Goal: Information Seeking & Learning: Check status

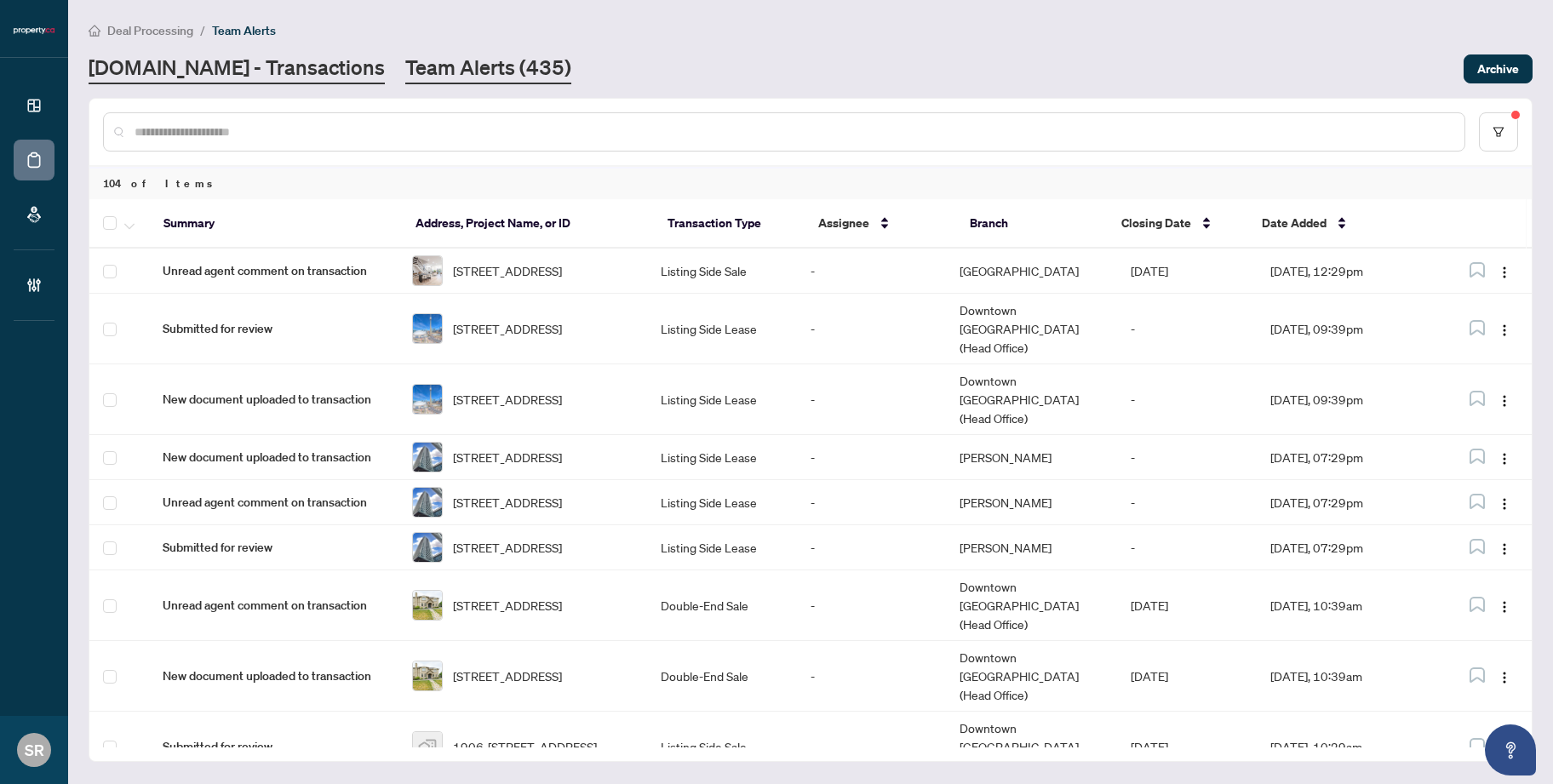
click at [267, 67] on link "[DOMAIN_NAME] - Transactions" at bounding box center [236, 69] width 296 height 30
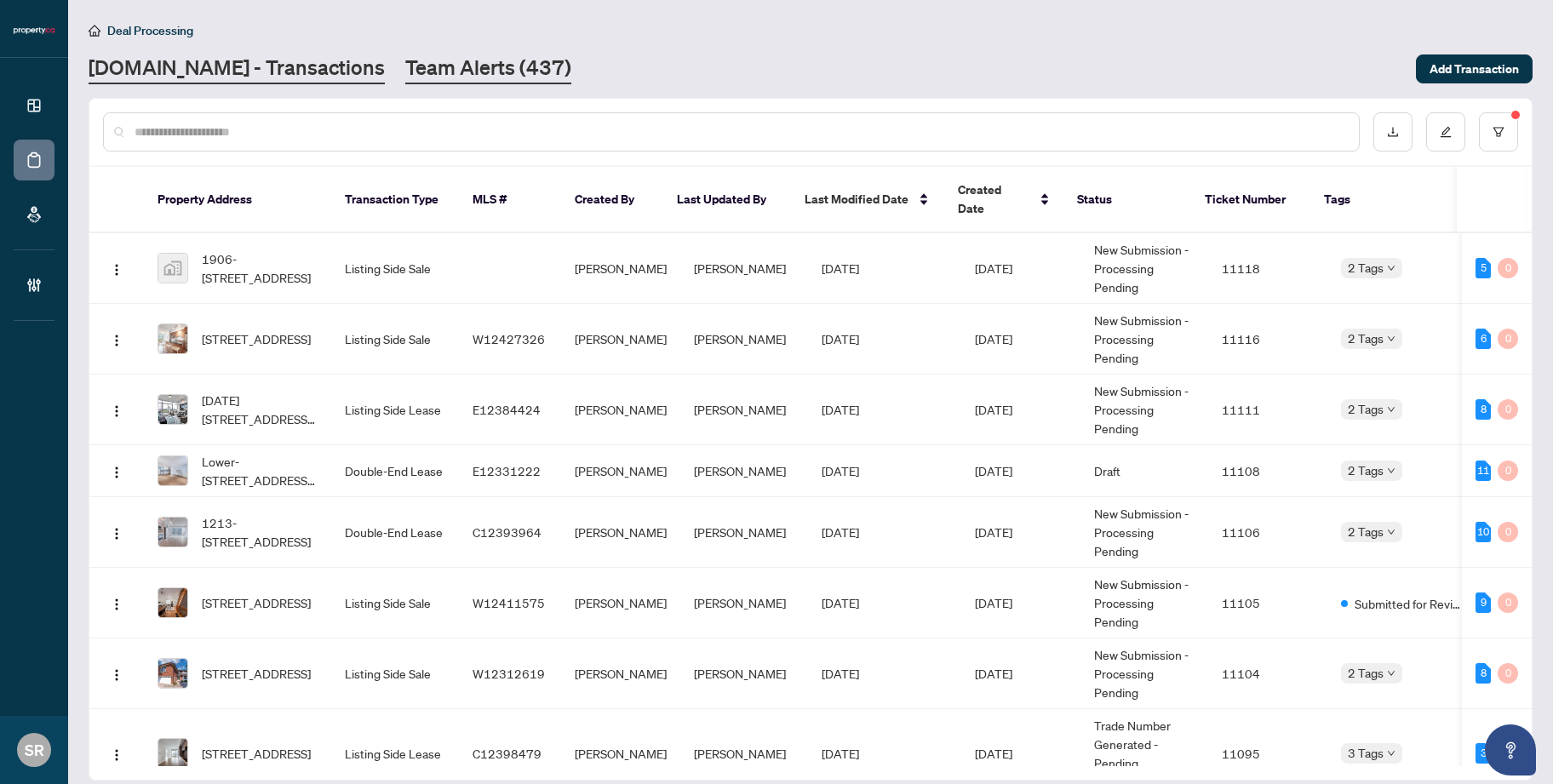
click at [453, 60] on link "Team Alerts (437)" at bounding box center [488, 69] width 166 height 30
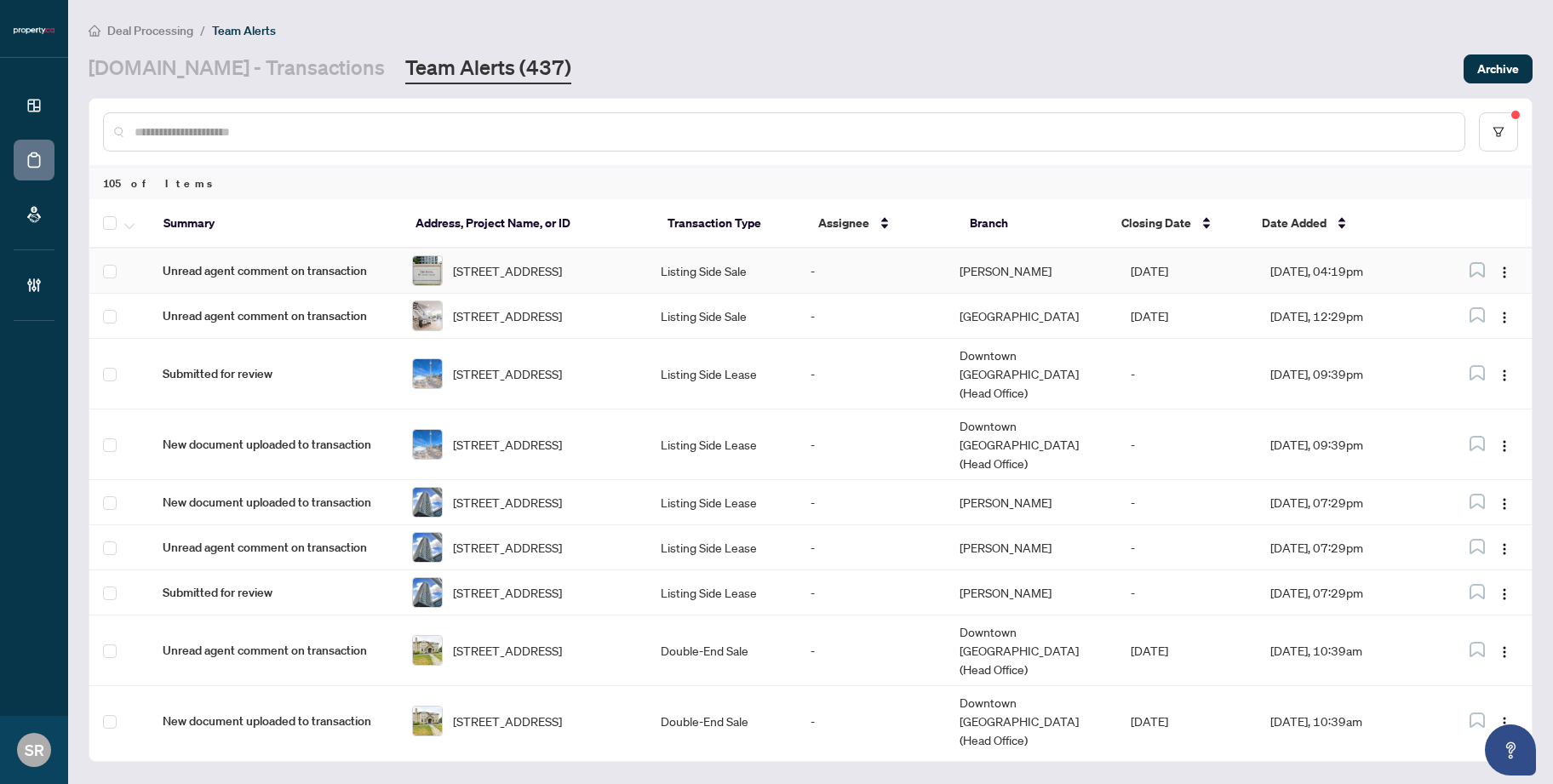
click at [1148, 273] on td "[DATE]" at bounding box center [1186, 271] width 140 height 45
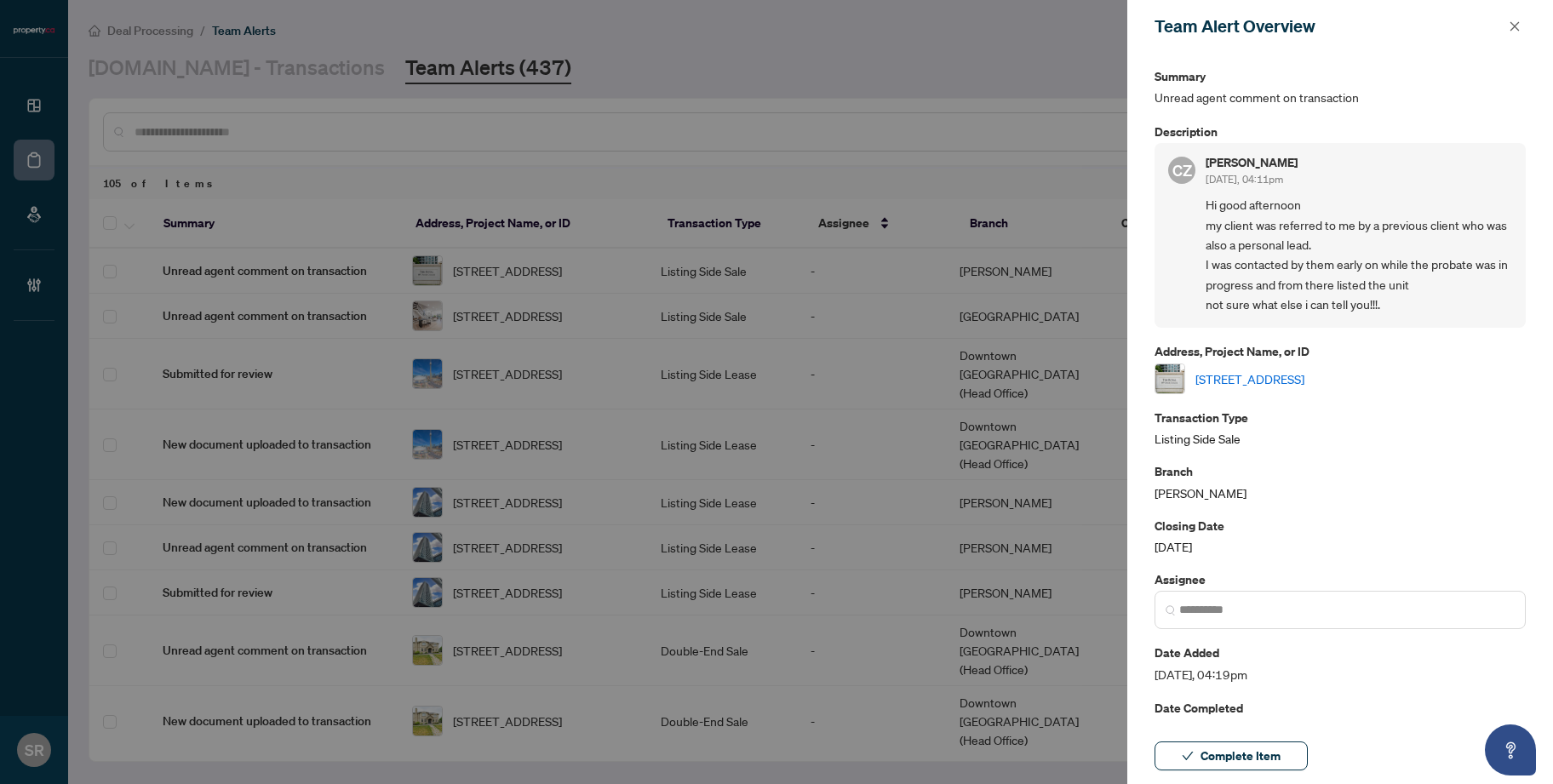
click at [1270, 372] on link "[STREET_ADDRESS]" at bounding box center [1249, 379] width 109 height 19
click at [1515, 29] on icon "close" at bounding box center [1514, 26] width 12 height 12
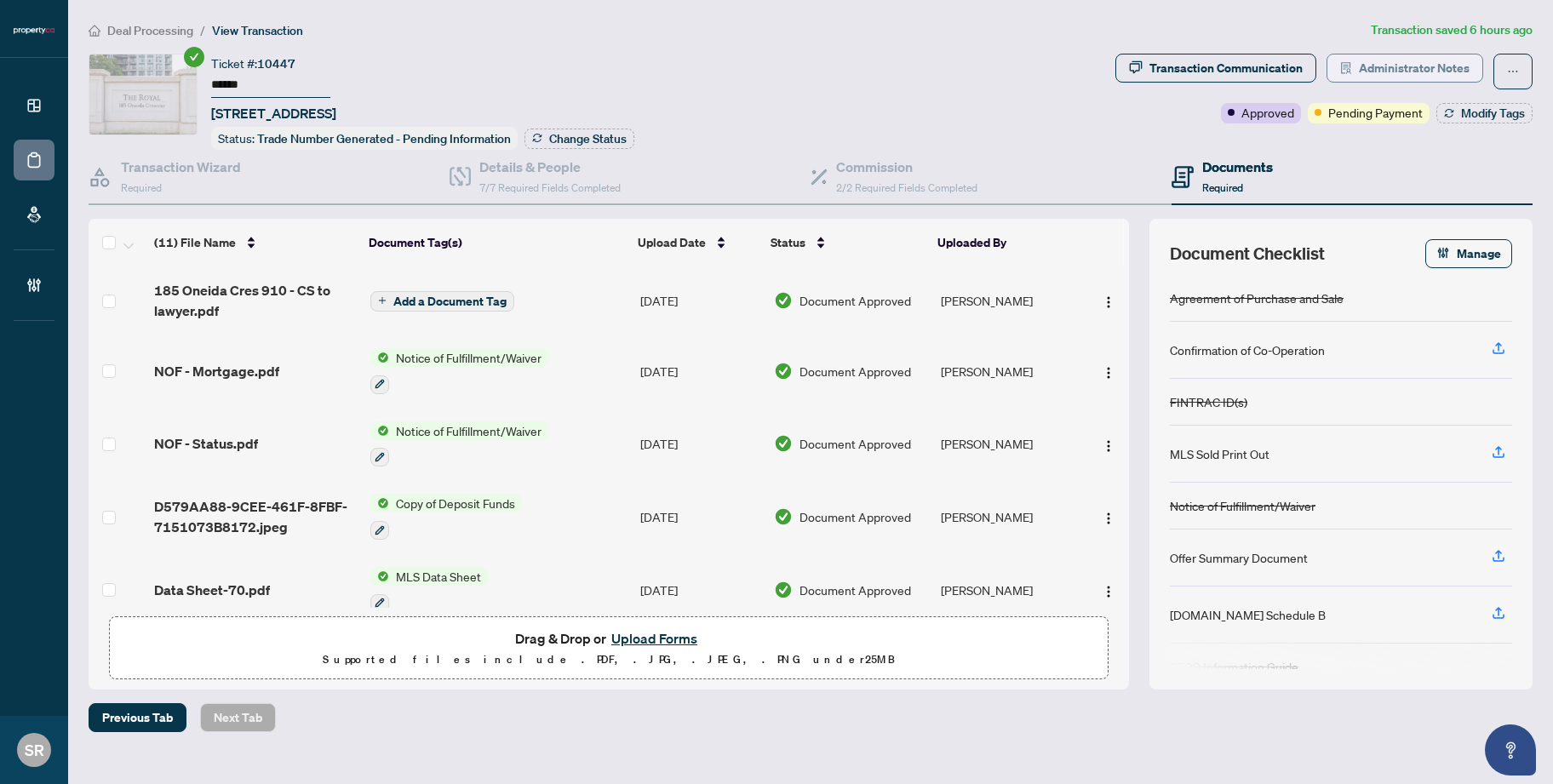
click at [1414, 67] on span "Administrator Notes" at bounding box center [1414, 68] width 110 height 28
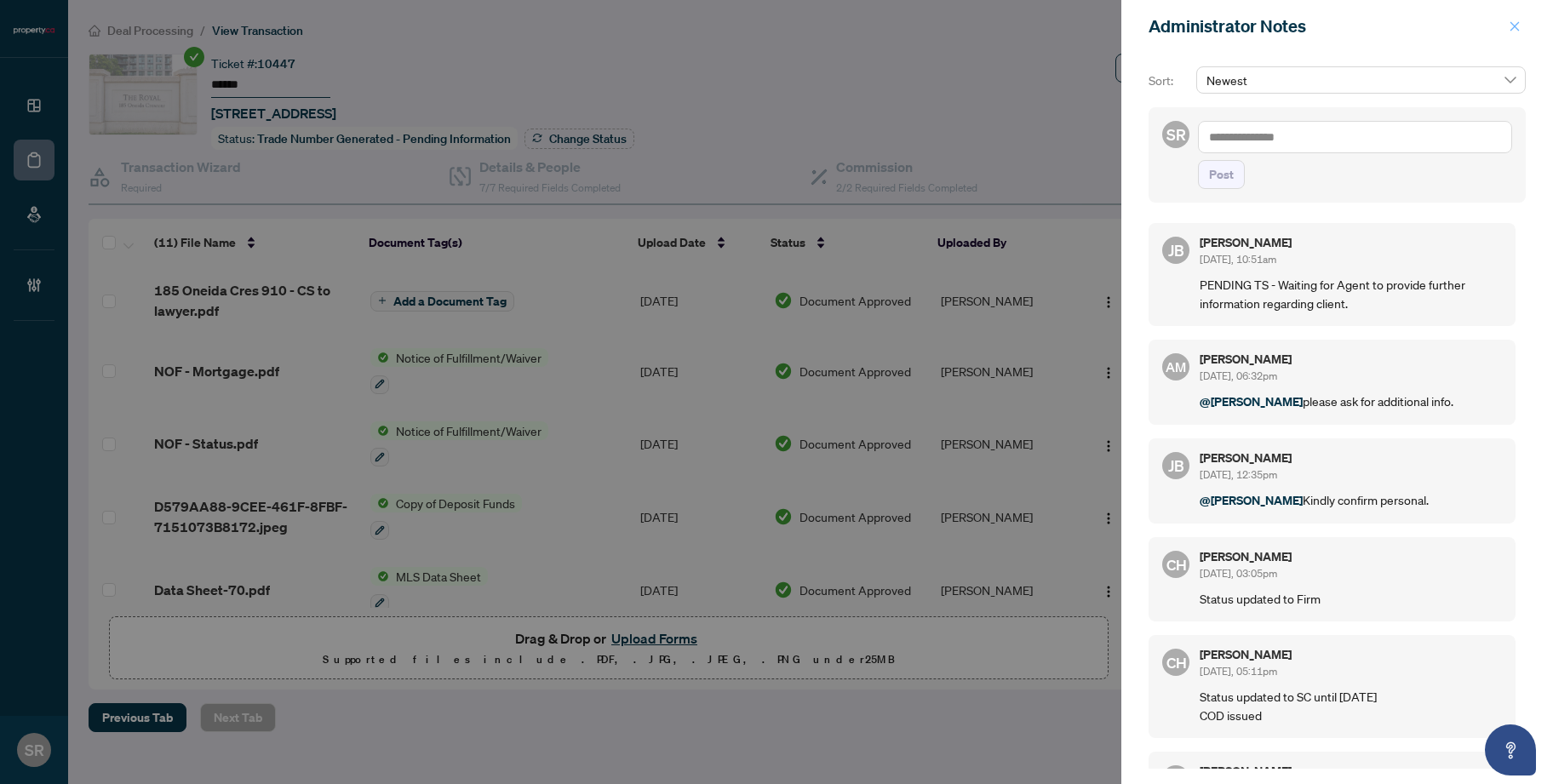
click at [1514, 34] on span "button" at bounding box center [1514, 26] width 12 height 28
